Goal: Check status: Check status

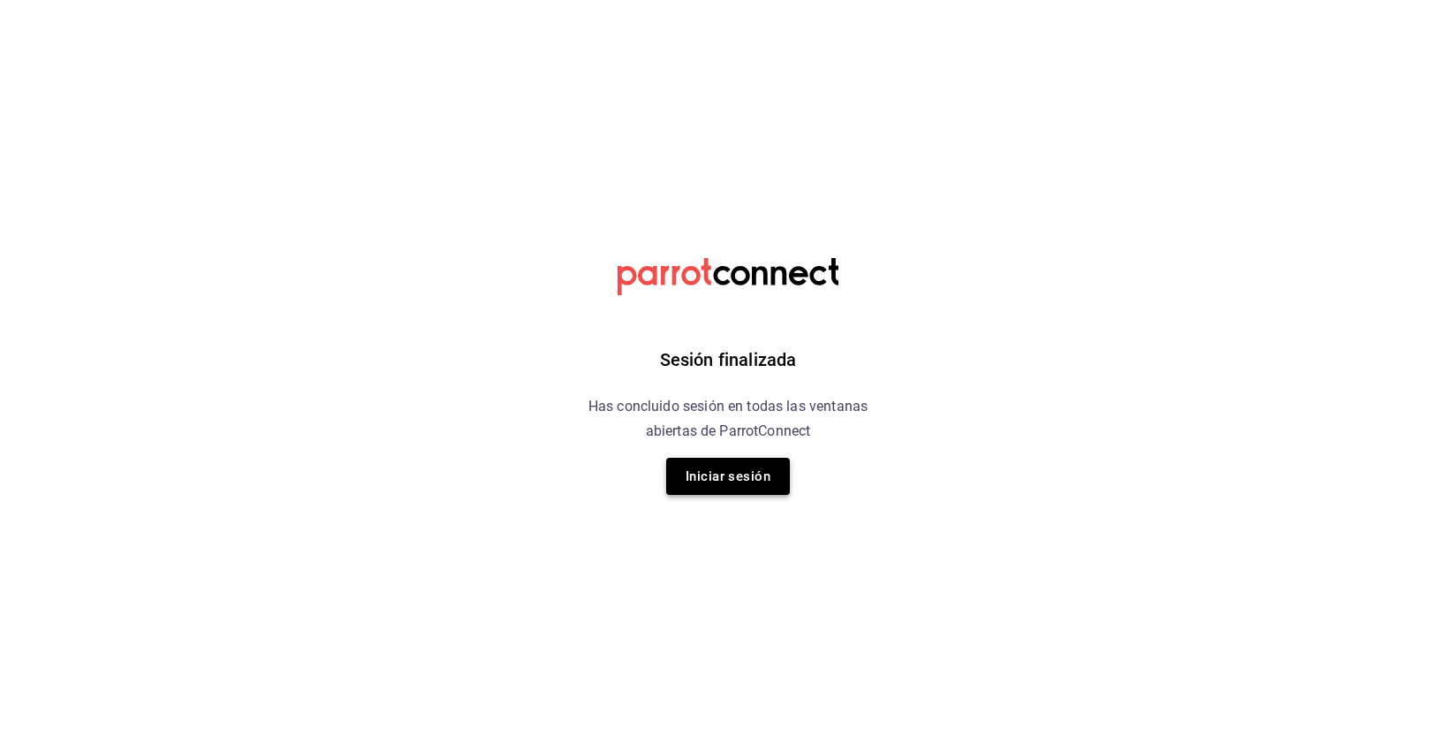
click at [716, 484] on button "Iniciar sesión" at bounding box center [728, 476] width 124 height 37
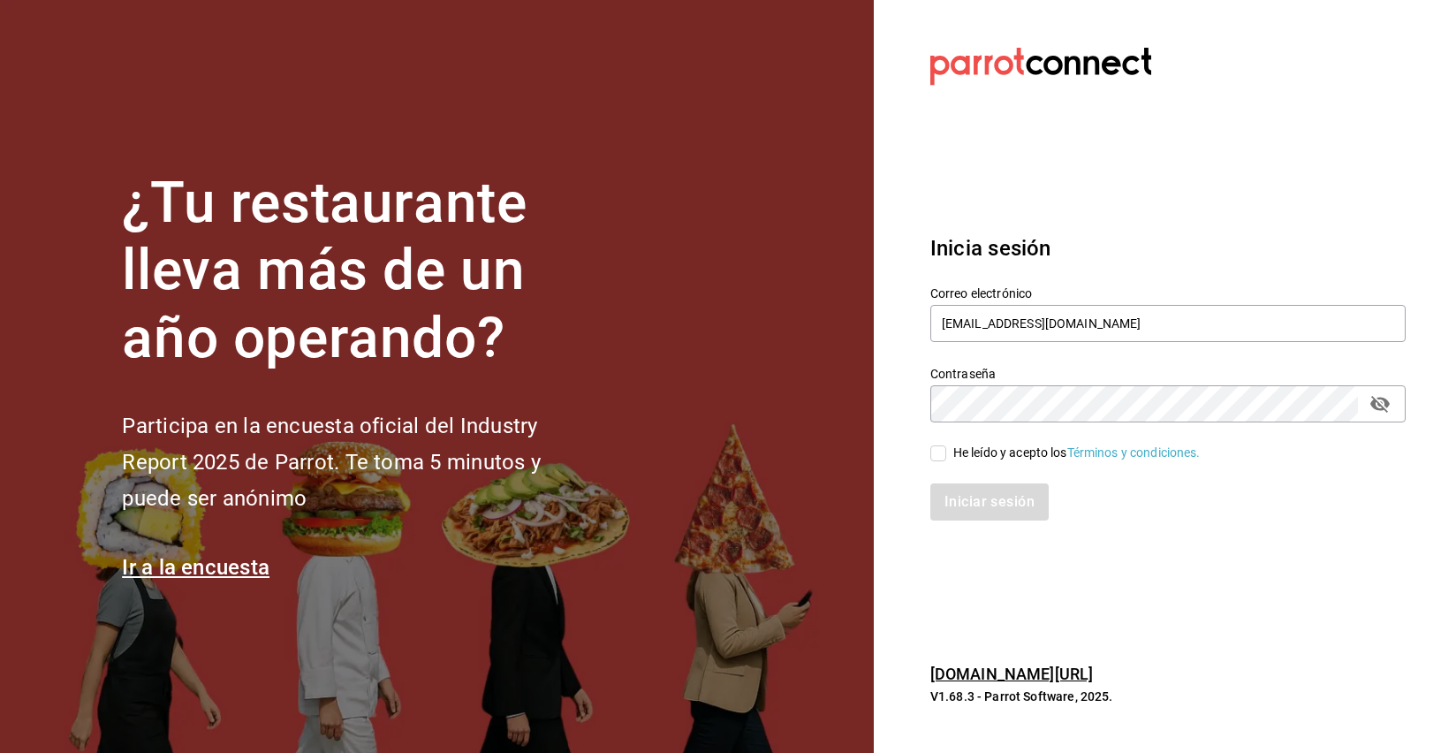
click at [942, 449] on input "He leído y acepto los Términos y condiciones." at bounding box center [939, 453] width 16 height 16
checkbox input "true"
click at [981, 506] on button "Iniciar sesión" at bounding box center [991, 501] width 120 height 37
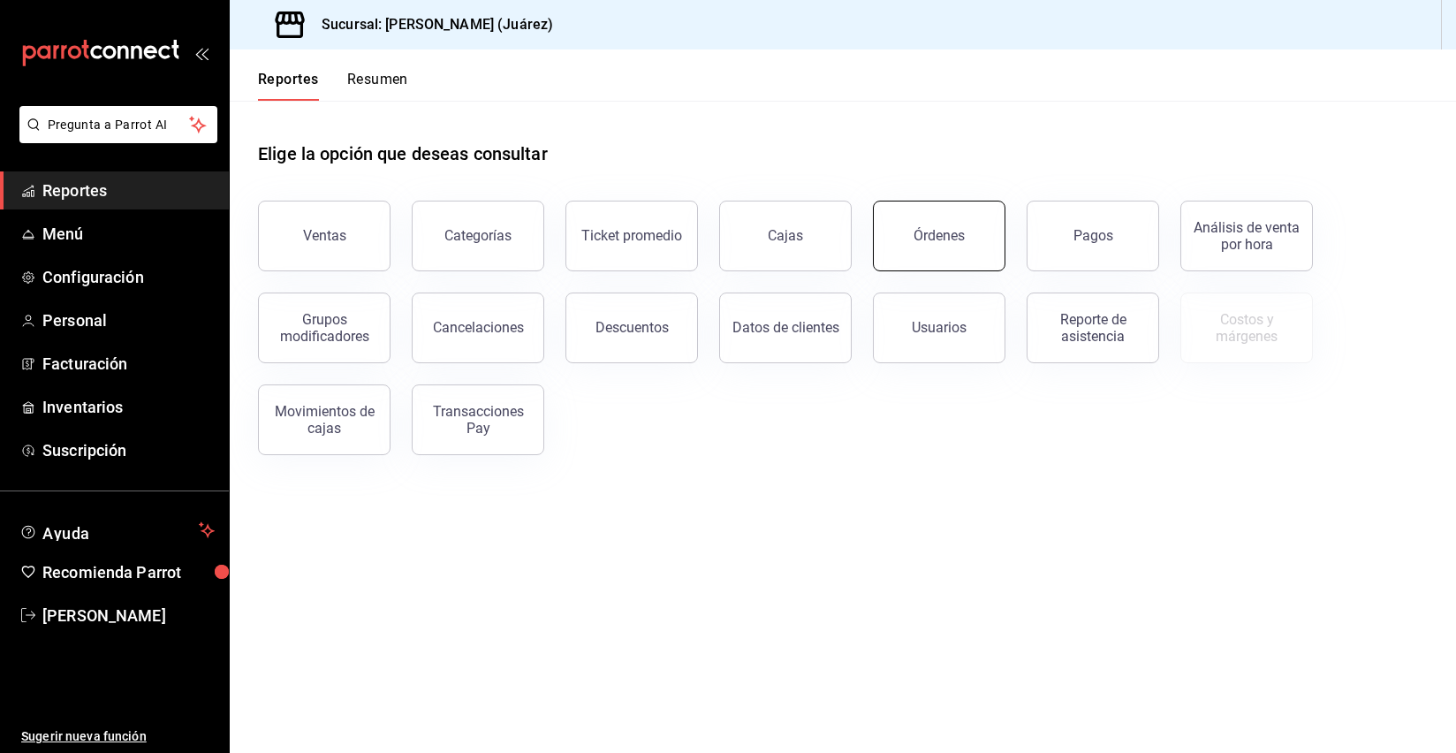
click at [946, 225] on button "Órdenes" at bounding box center [939, 236] width 133 height 71
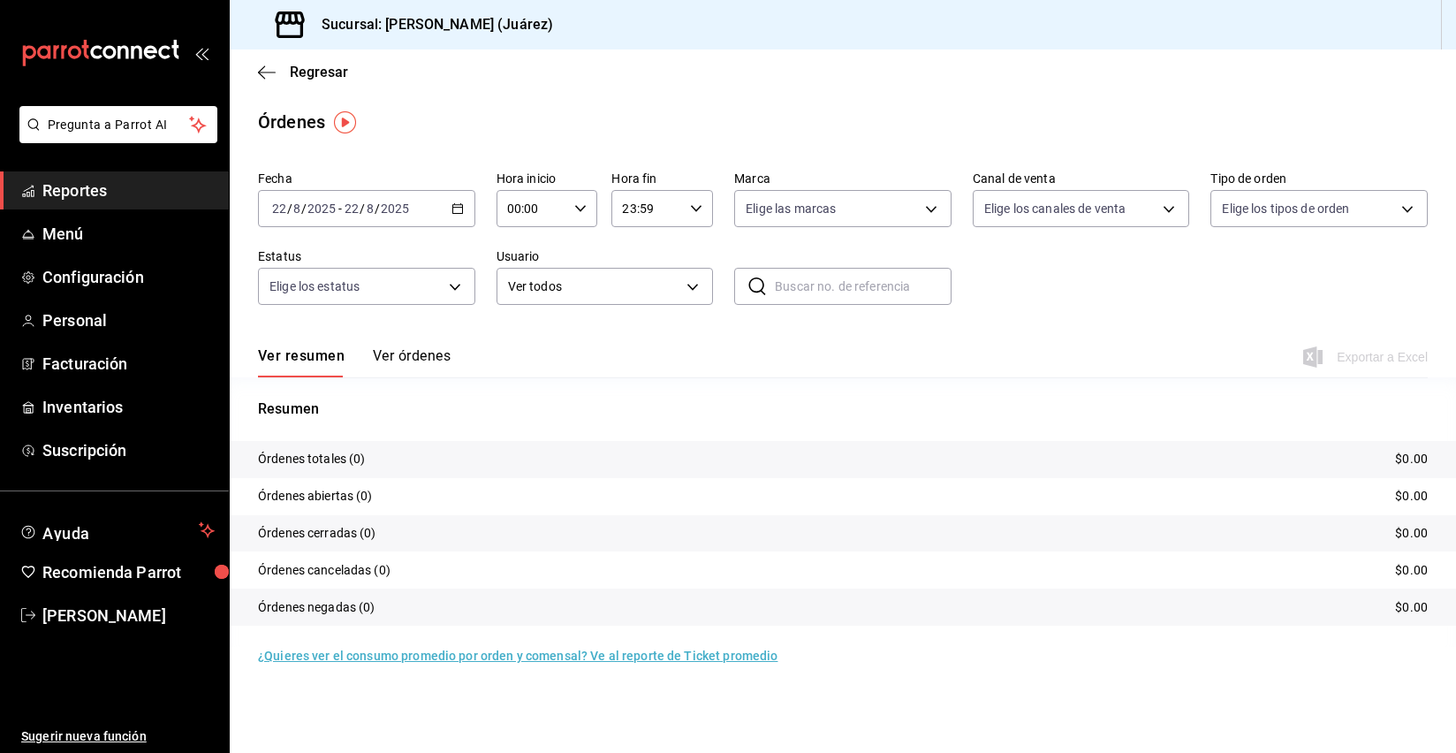
click at [375, 208] on span "/" at bounding box center [377, 208] width 5 height 14
click at [285, 303] on span "Ayer" at bounding box center [341, 302] width 137 height 19
